Goal: Task Accomplishment & Management: Manage account settings

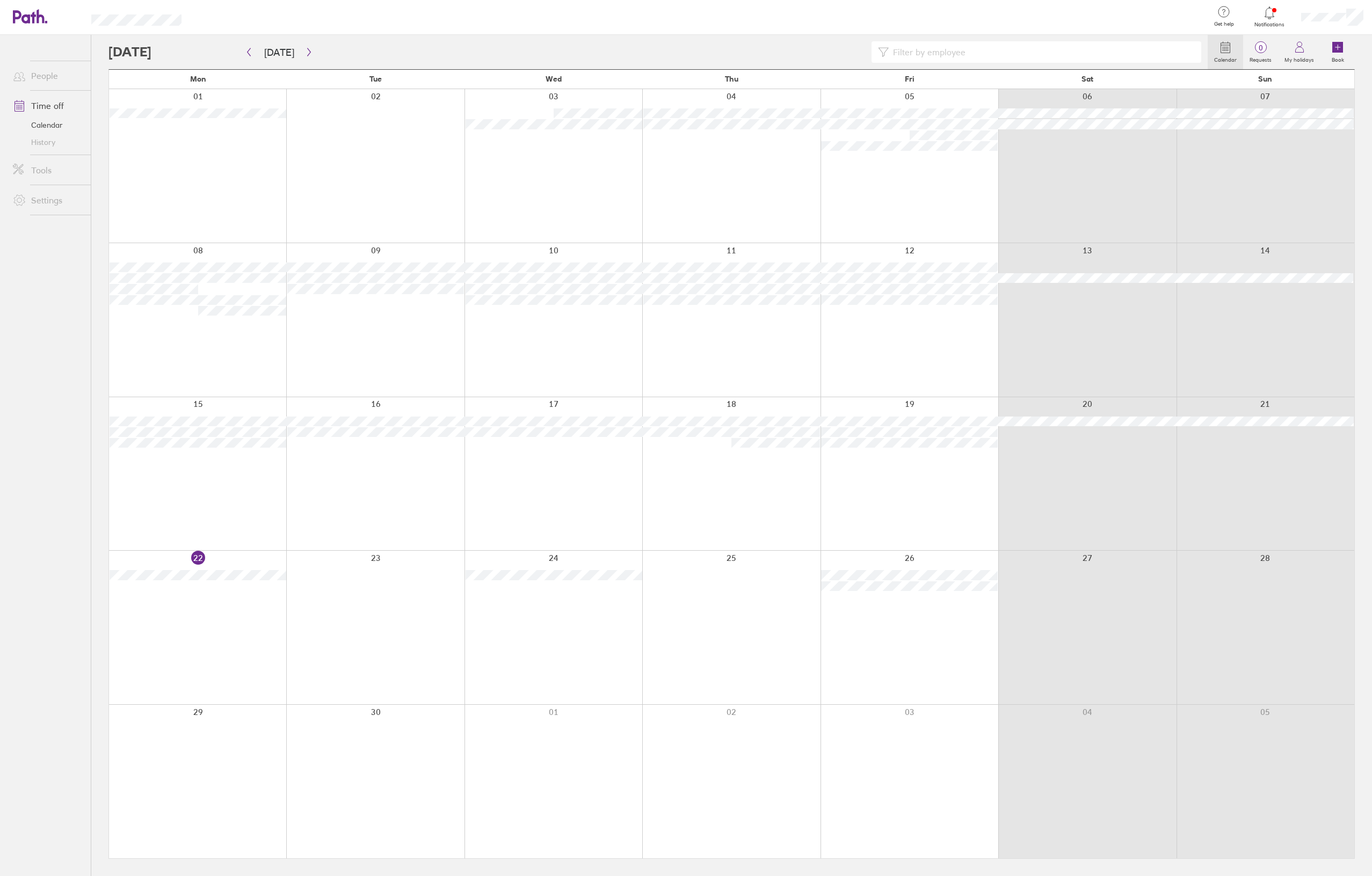
drag, startPoint x: 1455, startPoint y: 0, endPoint x: 868, endPoint y: 139, distance: 603.2
click at [677, 403] on div at bounding box center [731, 473] width 178 height 154
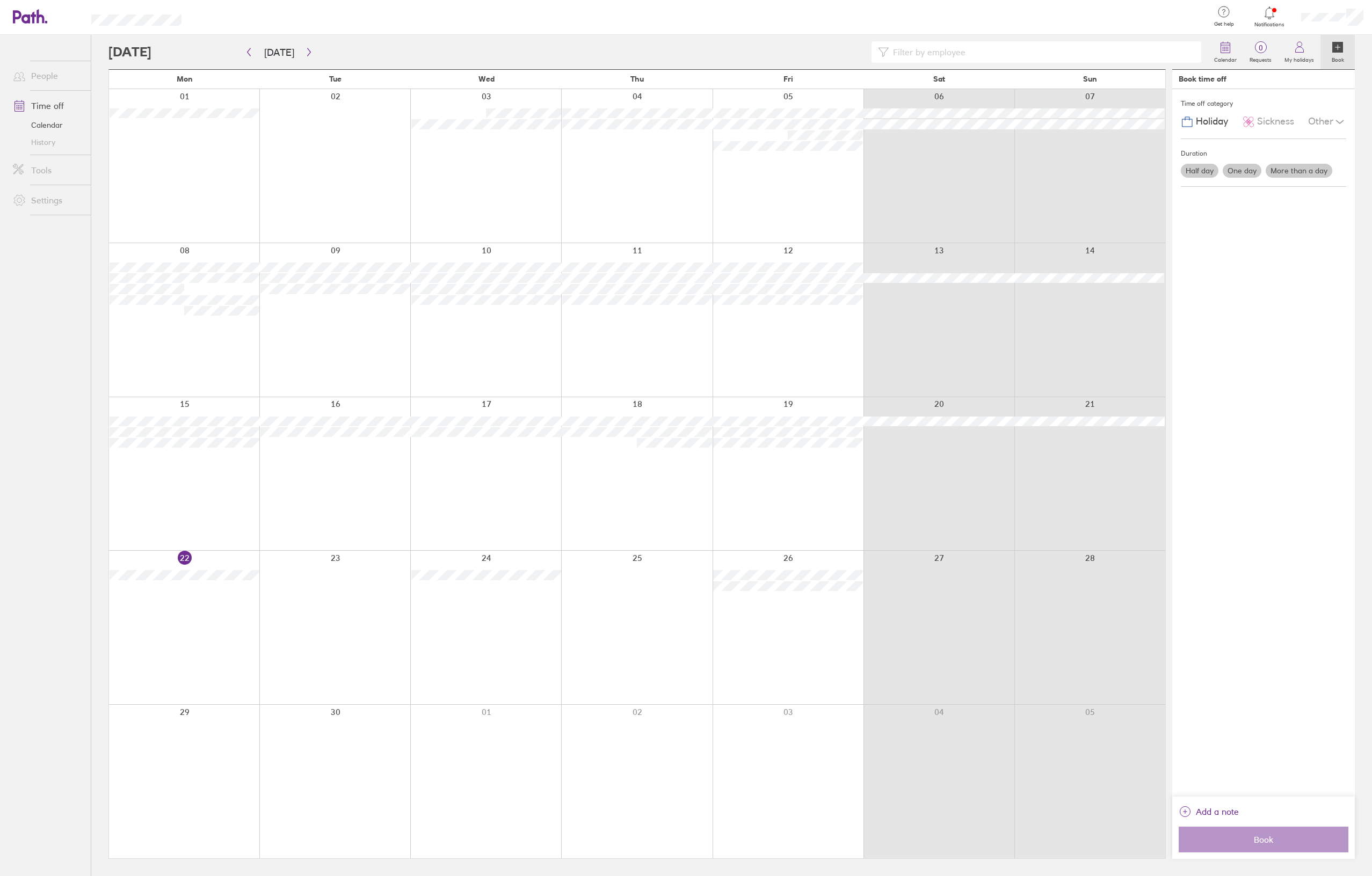
click at [1044, 20] on div at bounding box center [699, 17] width 1002 height 35
click at [893, 469] on div at bounding box center [939, 473] width 151 height 154
click at [1348, 43] on link "Book" at bounding box center [1337, 52] width 35 height 35
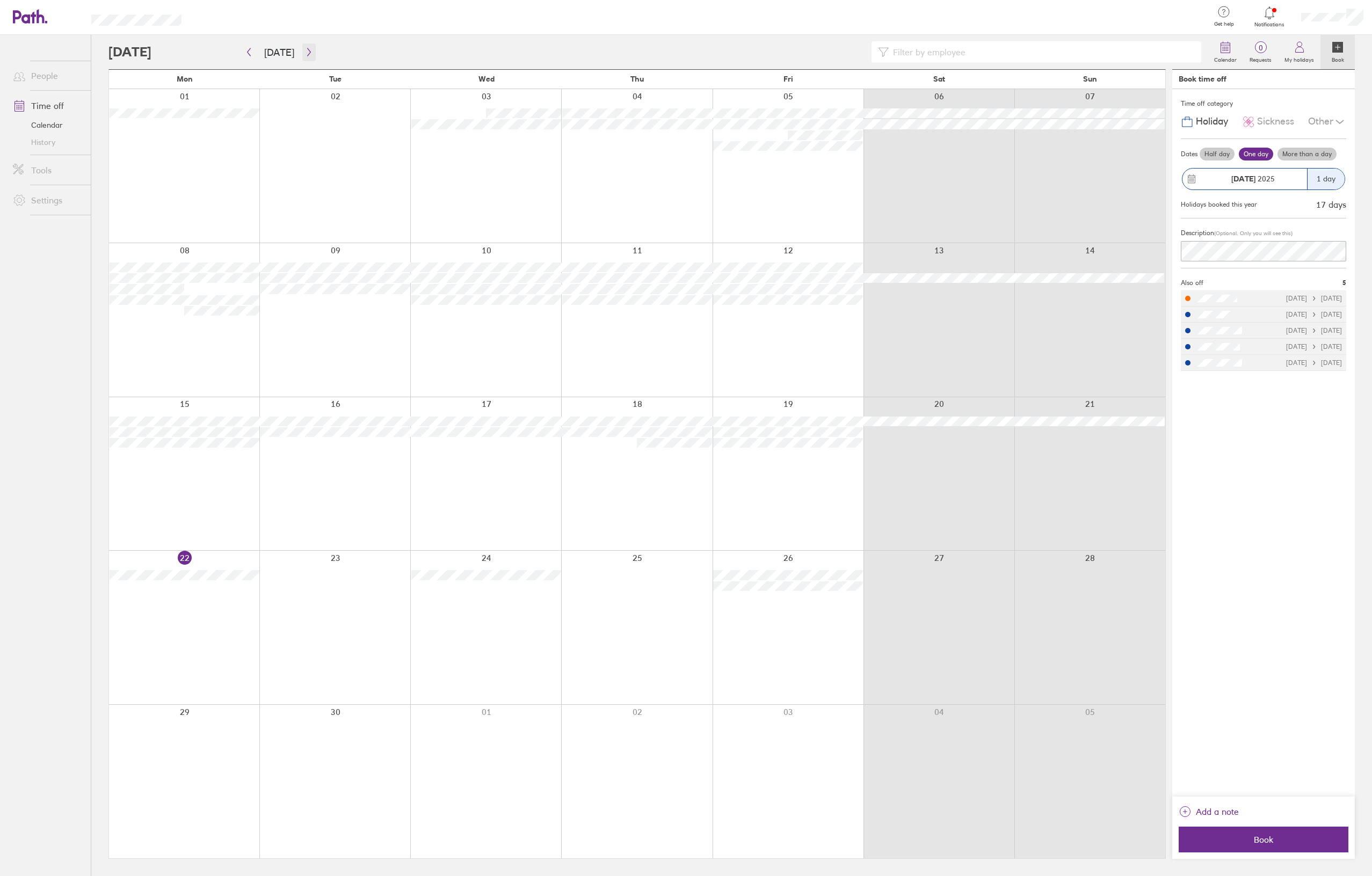
click at [307, 49] on icon "button" at bounding box center [309, 52] width 8 height 9
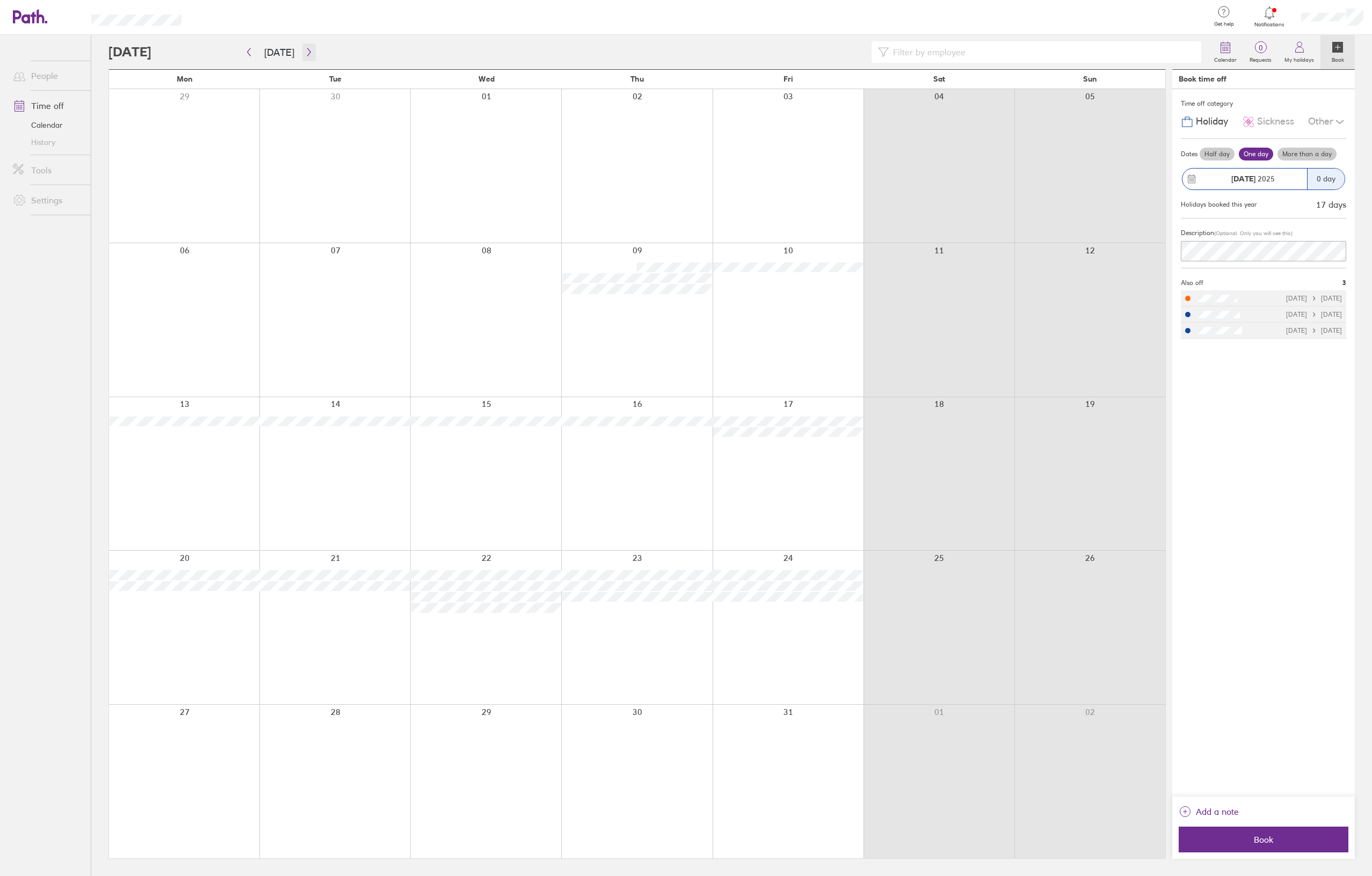
click at [303, 57] on button "button" at bounding box center [309, 52] width 13 height 17
click at [313, 55] on div at bounding box center [658, 51] width 1099 height 21
click at [310, 54] on button "button" at bounding box center [309, 52] width 13 height 17
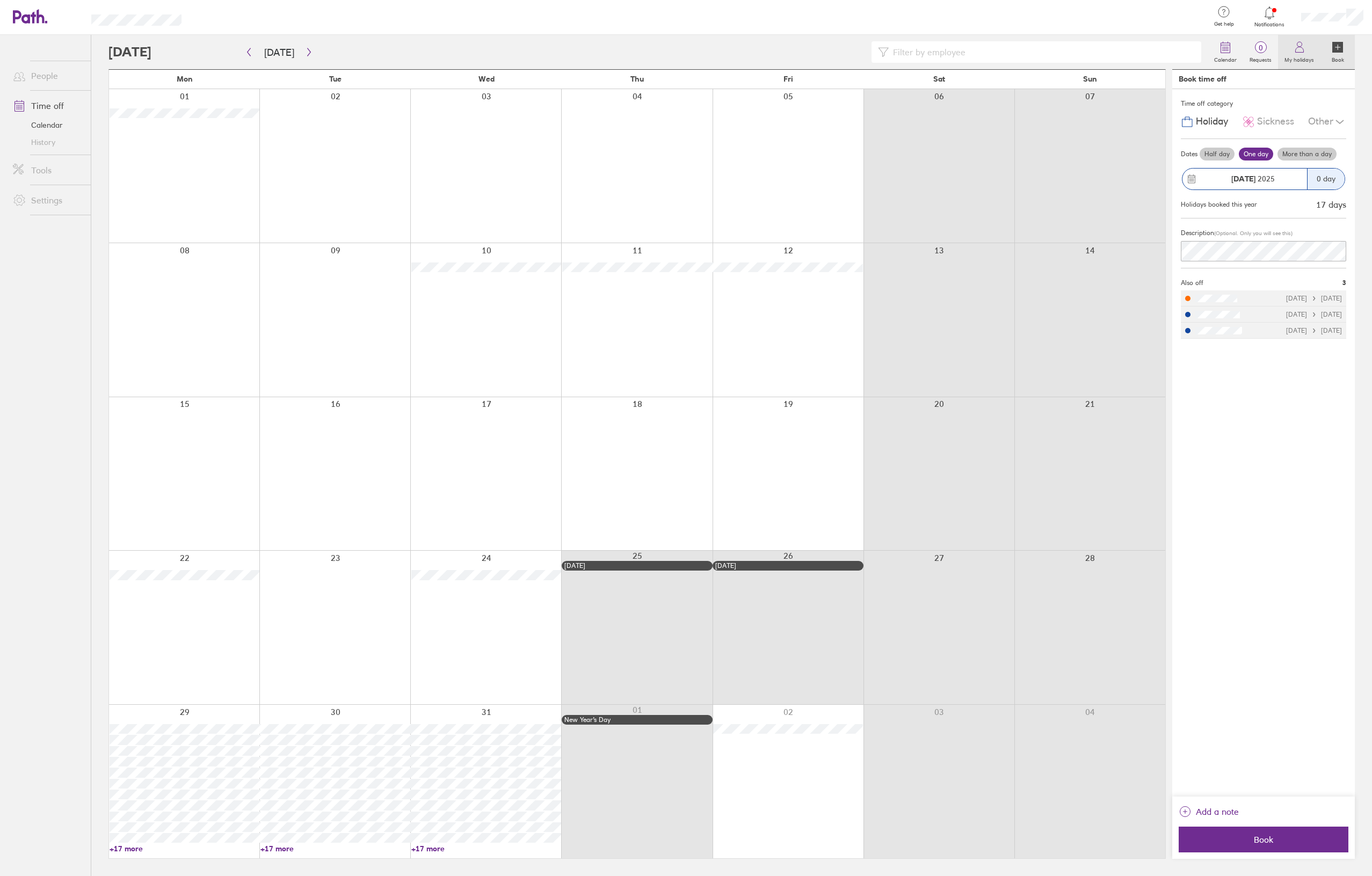
click at [1292, 48] on link "My holidays" at bounding box center [1299, 52] width 43 height 35
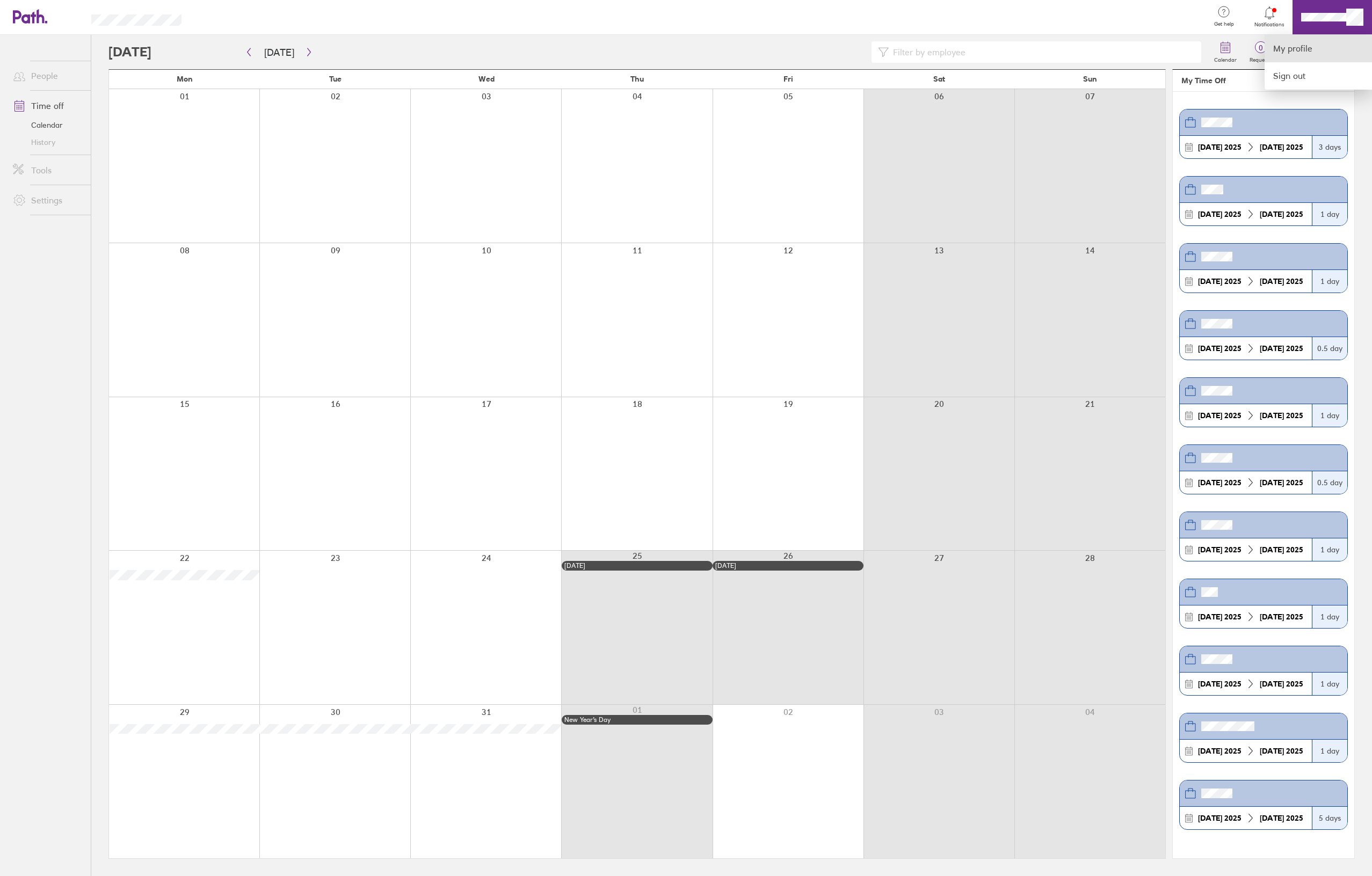
click at [1300, 46] on link "My profile" at bounding box center [1318, 48] width 107 height 28
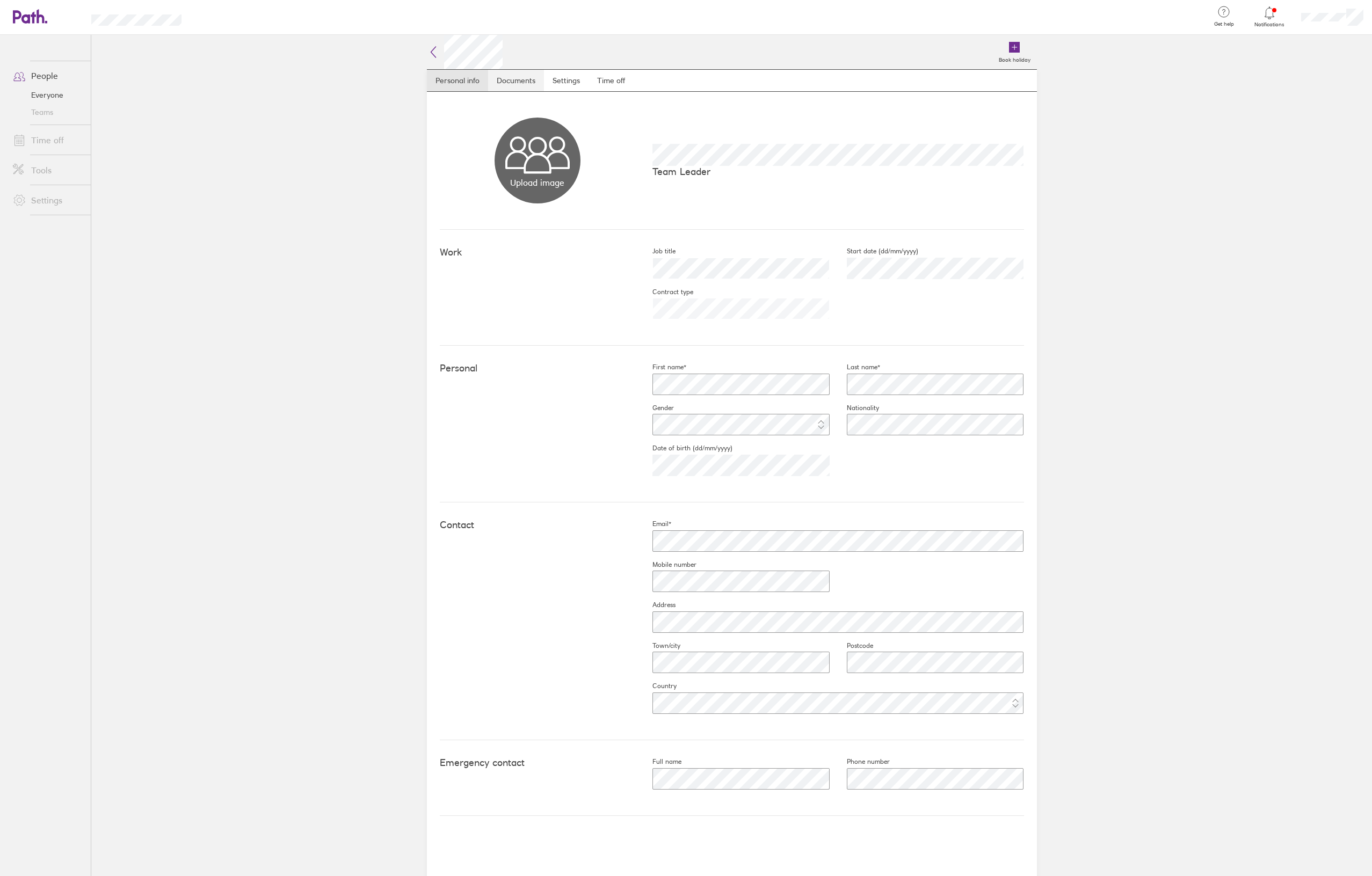
click at [511, 87] on link "Documents" at bounding box center [515, 80] width 56 height 21
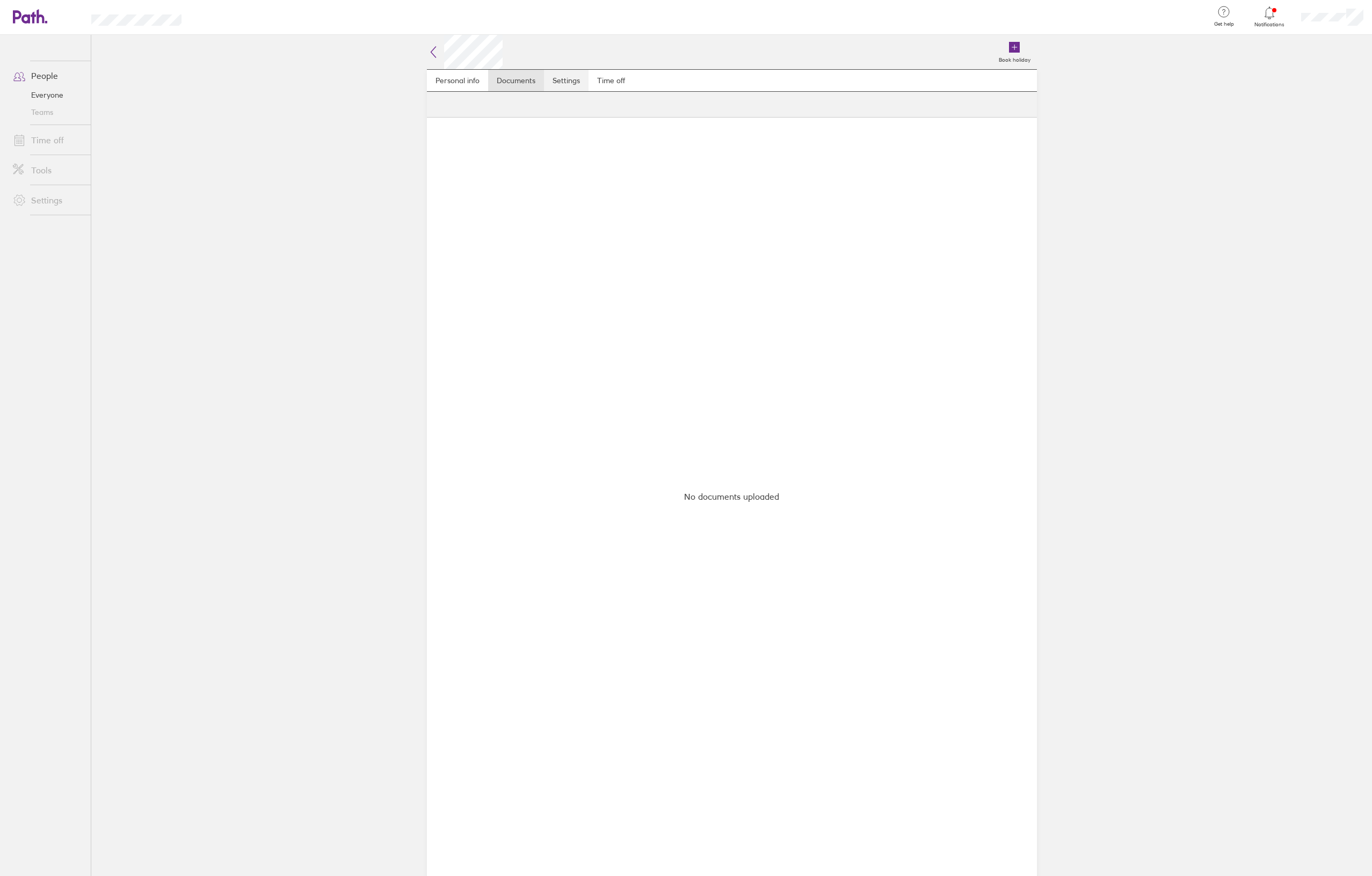
click at [544, 84] on nav "Personal info Documents Settings Time off" at bounding box center [732, 80] width 610 height 23
click at [619, 80] on link "Time off" at bounding box center [611, 80] width 45 height 21
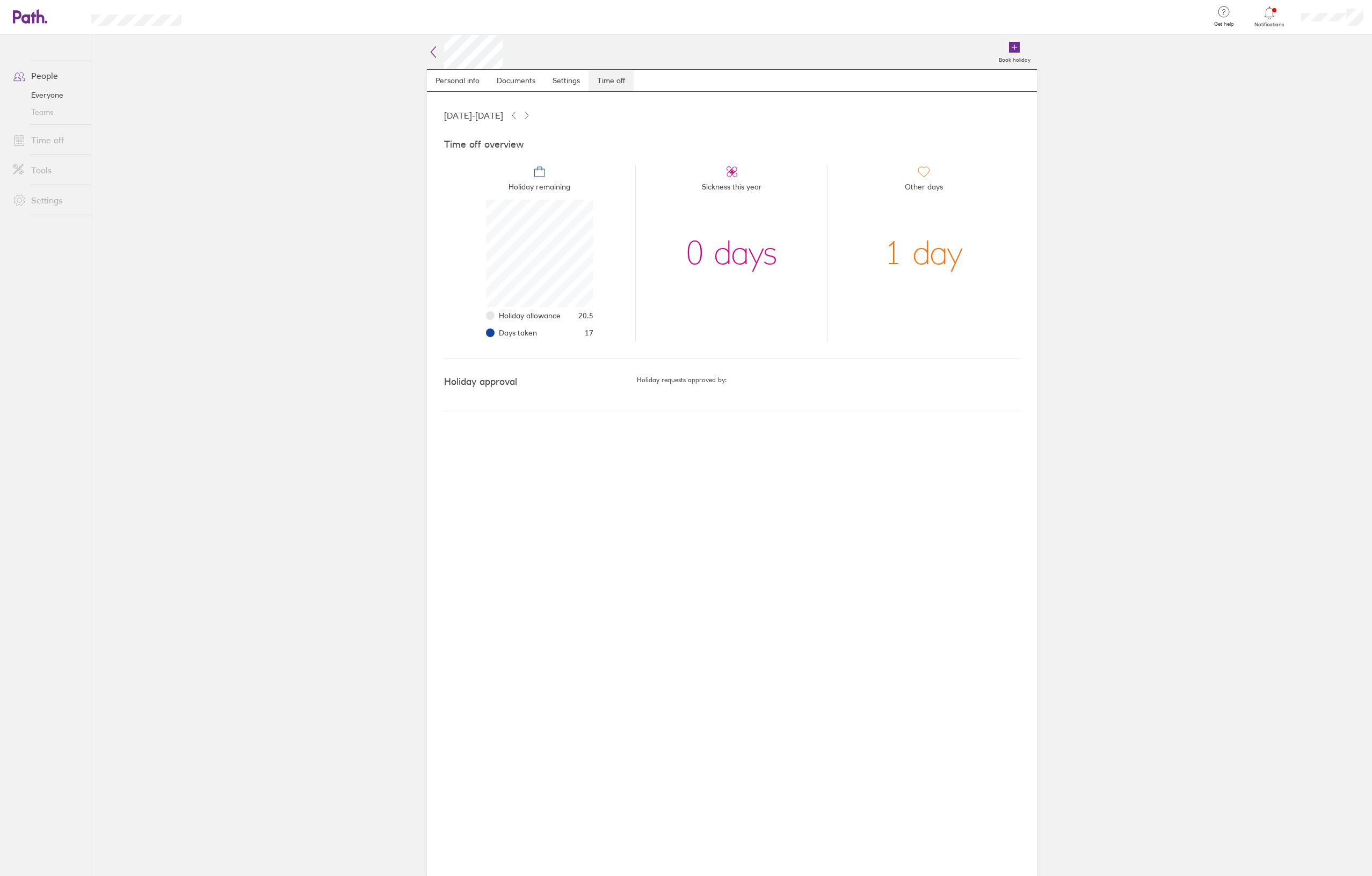
scroll to position [107, 107]
